Goal: Navigation & Orientation: Find specific page/section

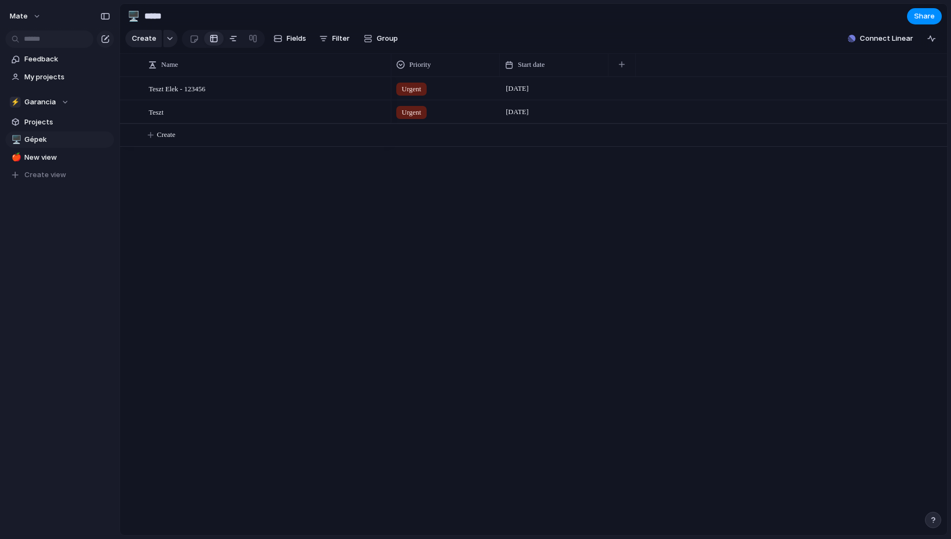
click at [235, 43] on div at bounding box center [233, 38] width 9 height 17
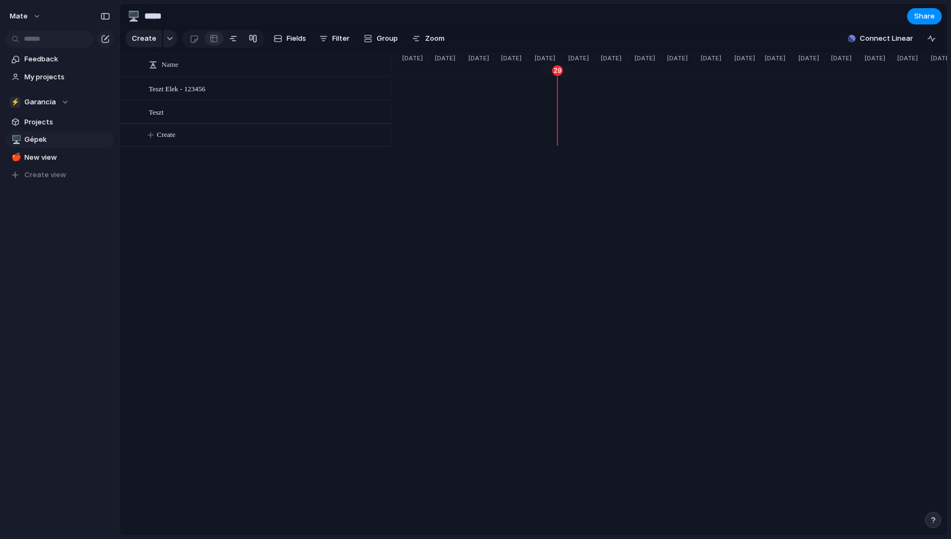
scroll to position [0, 1054]
click at [249, 41] on div at bounding box center [253, 38] width 9 height 17
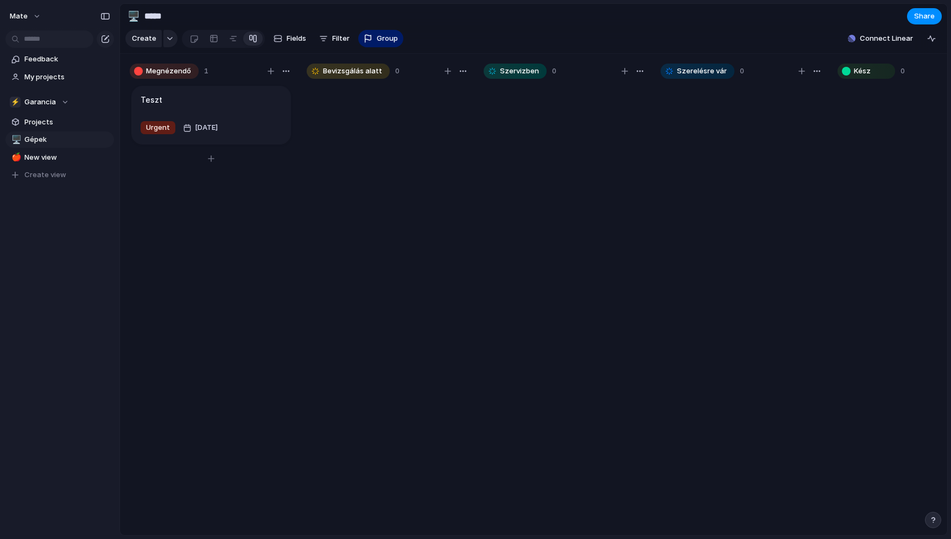
click at [204, 120] on article "Teszt Urgent [DATE]" at bounding box center [211, 115] width 160 height 59
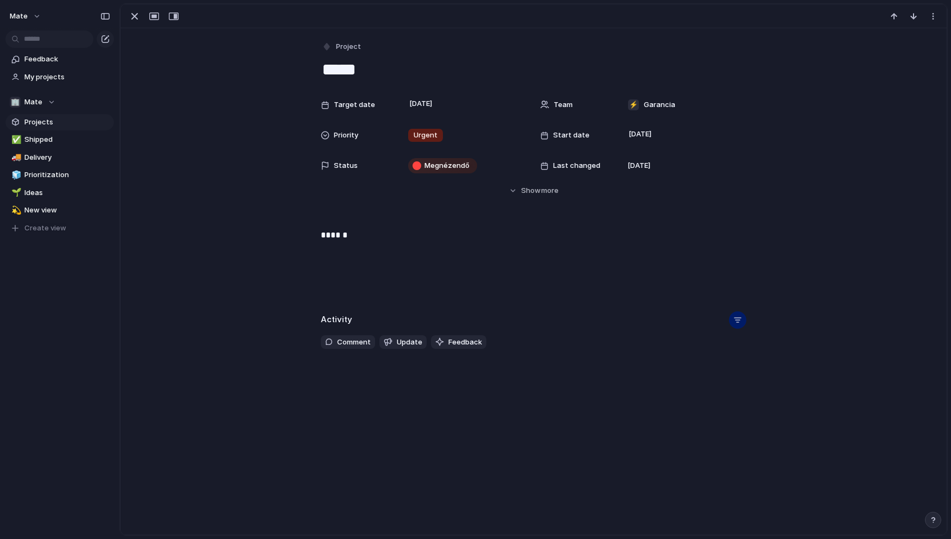
click at [40, 118] on span "Projects" at bounding box center [67, 122] width 86 height 11
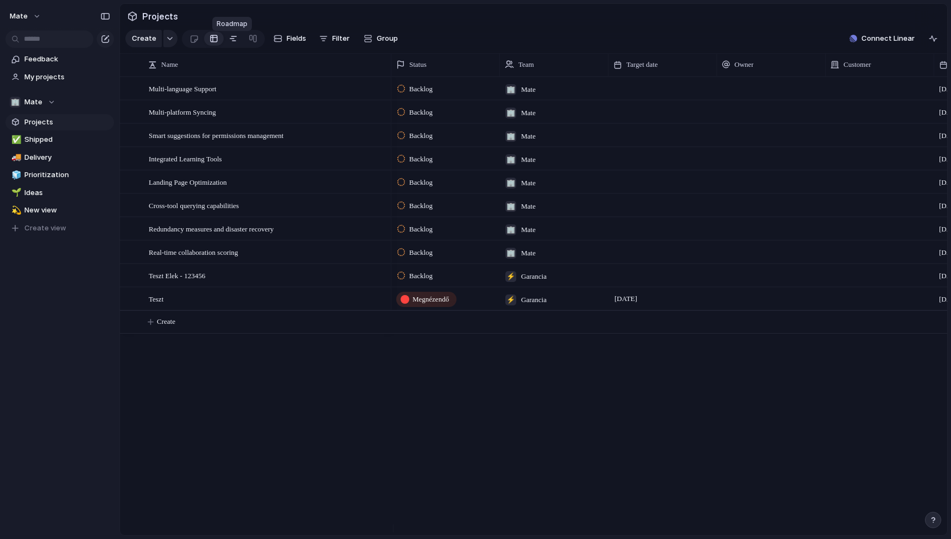
click at [230, 44] on div at bounding box center [233, 38] width 9 height 17
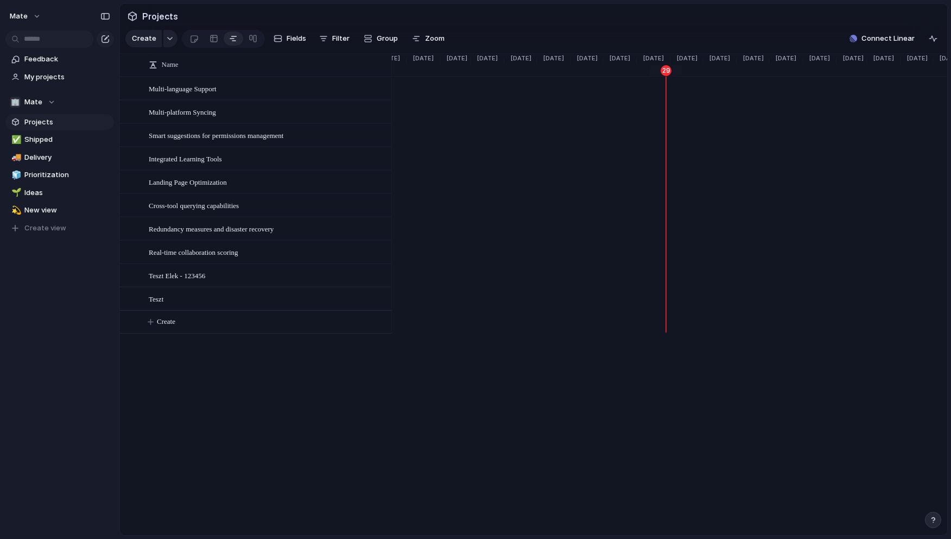
scroll to position [0, 945]
click at [249, 40] on div at bounding box center [253, 38] width 9 height 17
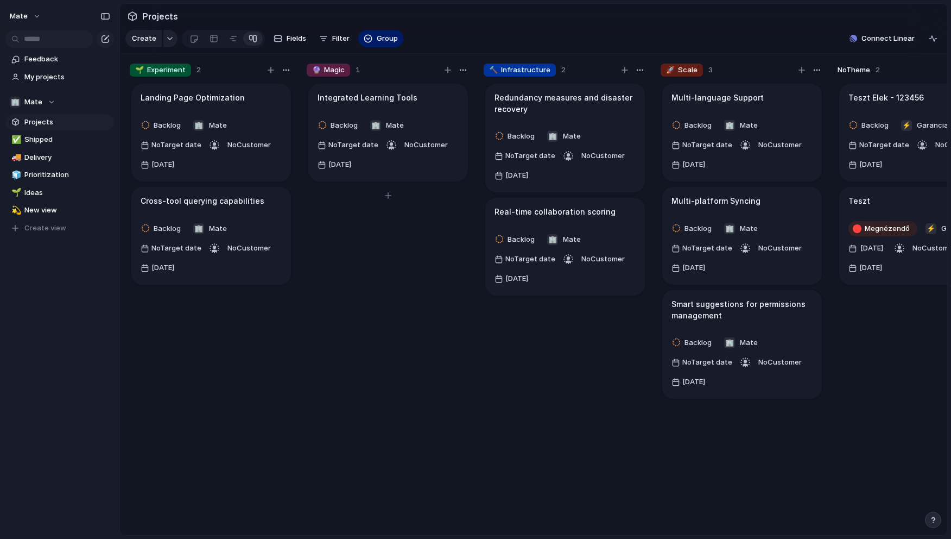
click at [434, 126] on div "Backlog 🏢 Mate No Target date No Customer 21 April" at bounding box center [388, 145] width 141 height 56
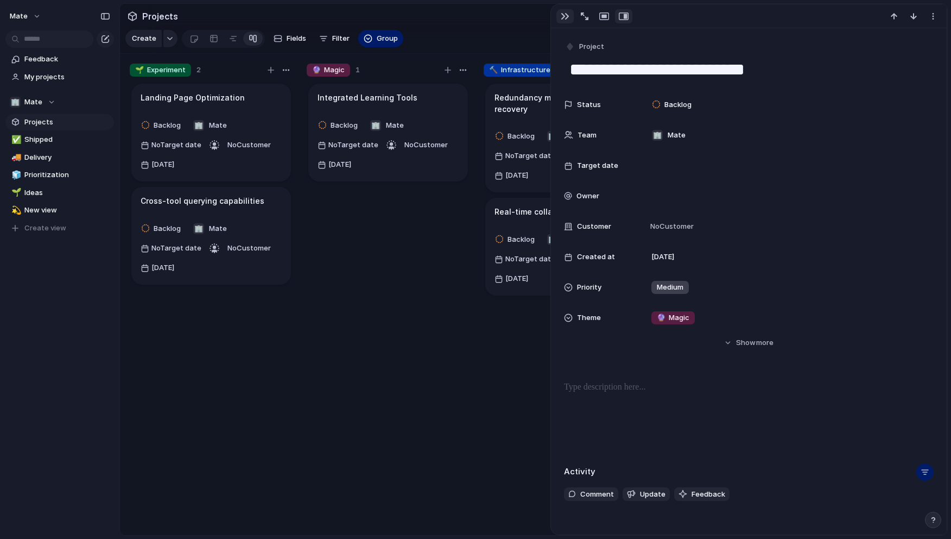
click at [568, 17] on div "button" at bounding box center [565, 16] width 9 height 9
